Goal: Information Seeking & Learning: Check status

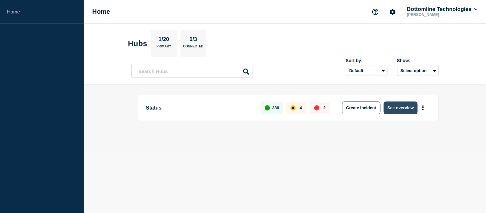
click at [403, 110] on button "See overview" at bounding box center [401, 107] width 34 height 13
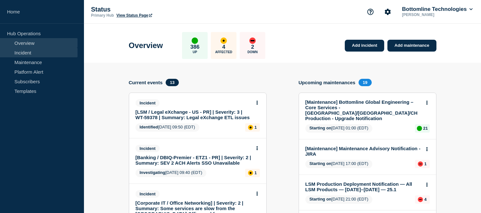
click at [28, 52] on link "Incident" at bounding box center [38, 53] width 77 height 10
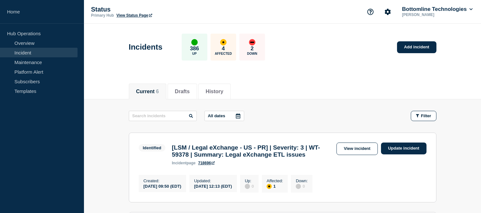
scroll to position [107, 0]
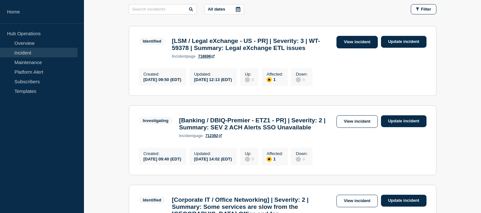
click at [350, 40] on link "View incident" at bounding box center [356, 42] width 41 height 12
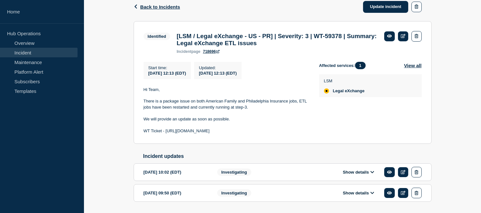
scroll to position [71, 0]
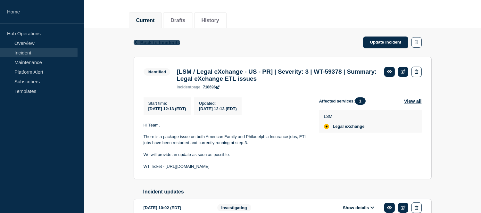
click at [152, 42] on span "Back to Incidents" at bounding box center [160, 42] width 40 height 5
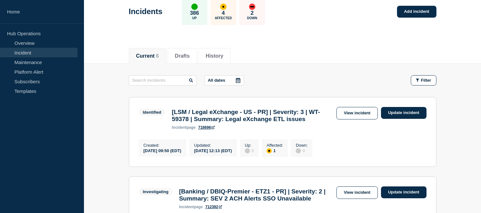
scroll to position [71, 0]
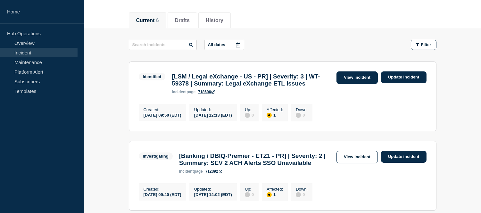
click at [355, 79] on link "View incident" at bounding box center [356, 77] width 41 height 12
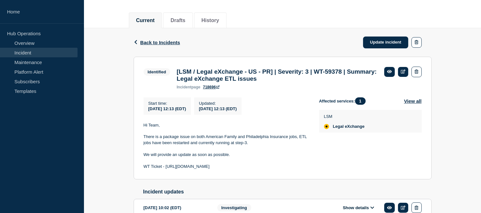
scroll to position [107, 0]
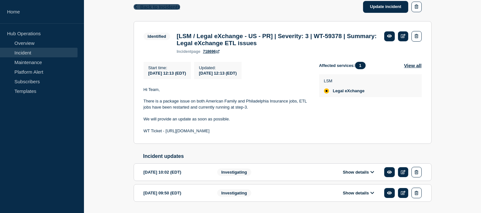
click at [152, 7] on span "Back to Incidents" at bounding box center [160, 6] width 40 height 5
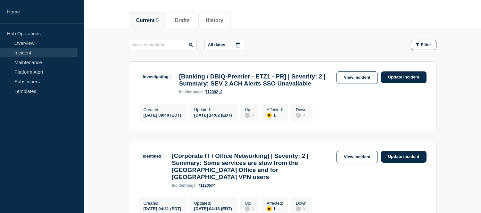
scroll to position [36, 0]
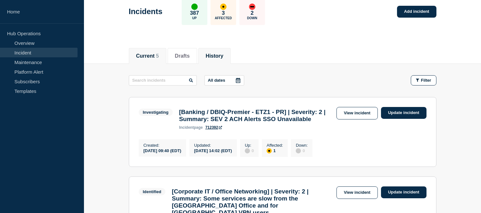
click at [223, 57] on button "History" at bounding box center [215, 56] width 18 height 6
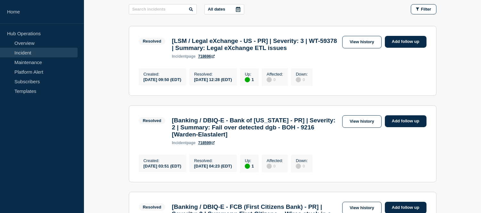
scroll to position [71, 0]
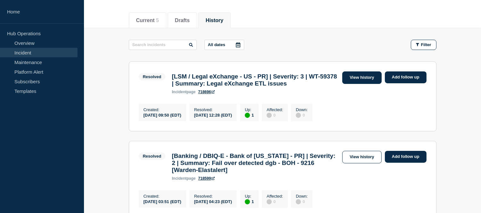
click at [353, 74] on link "View history" at bounding box center [361, 77] width 39 height 12
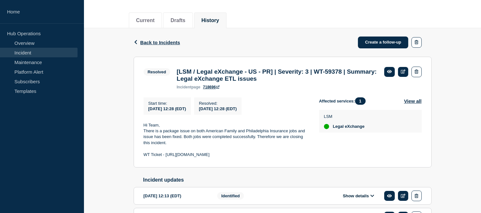
scroll to position [107, 0]
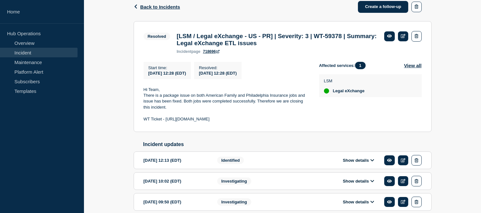
drag, startPoint x: 252, startPoint y: 123, endPoint x: 166, endPoint y: 125, distance: 86.5
click at [166, 122] on p "WT Ticket - [URL][DOMAIN_NAME]" at bounding box center [225, 119] width 165 height 6
copy p "[URL][DOMAIN_NAME]"
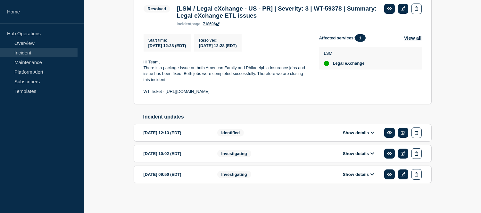
scroll to position [68, 0]
